Goal: Navigation & Orientation: Find specific page/section

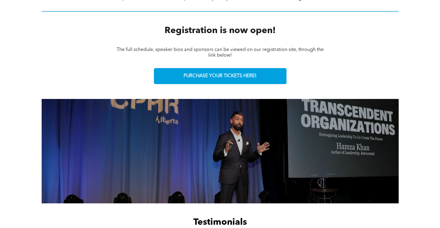
scroll to position [268, 0]
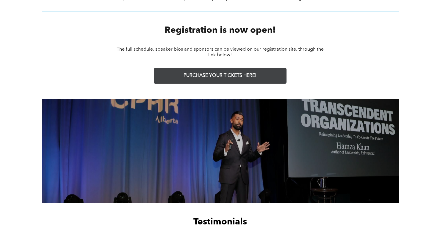
click at [247, 72] on link "PURCHASE YOUR TICKETS HERE!" at bounding box center [220, 76] width 133 height 16
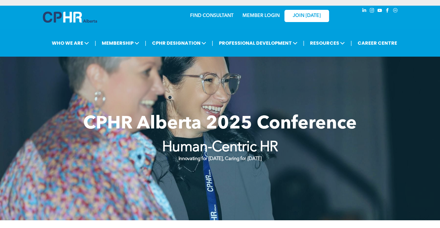
scroll to position [0, 0]
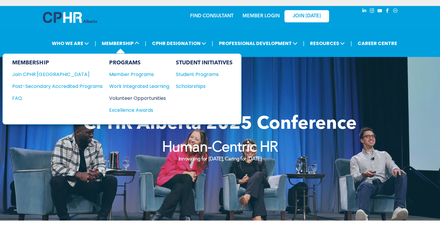
click at [136, 98] on div "Volunteer Opportunities" at bounding box center [136, 97] width 54 height 7
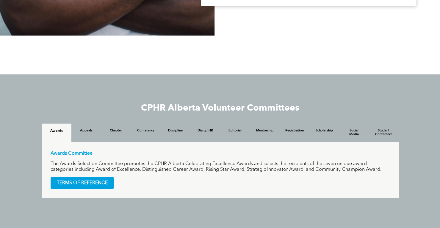
scroll to position [497, 0]
